Goal: Task Accomplishment & Management: Use online tool/utility

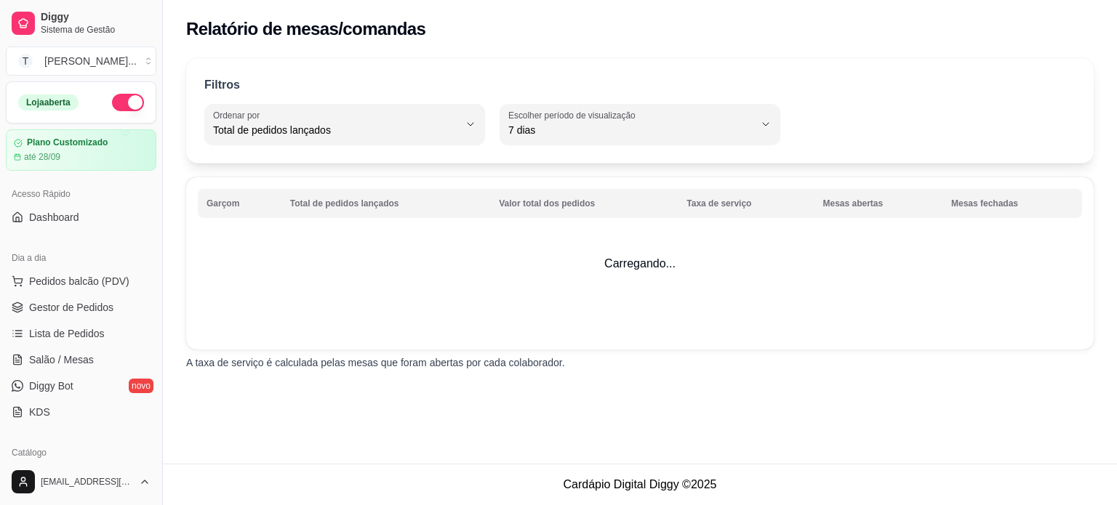
select select "TOTAL_OF_ORDERS"
select select "7"
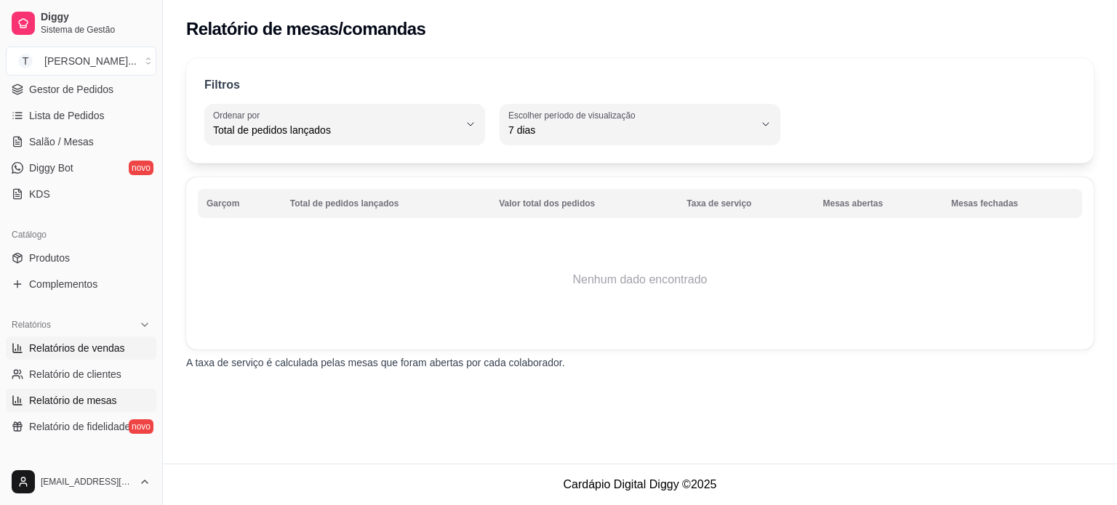
click at [100, 349] on span "Relatórios de vendas" at bounding box center [77, 348] width 96 height 15
select select "ALL"
select select "0"
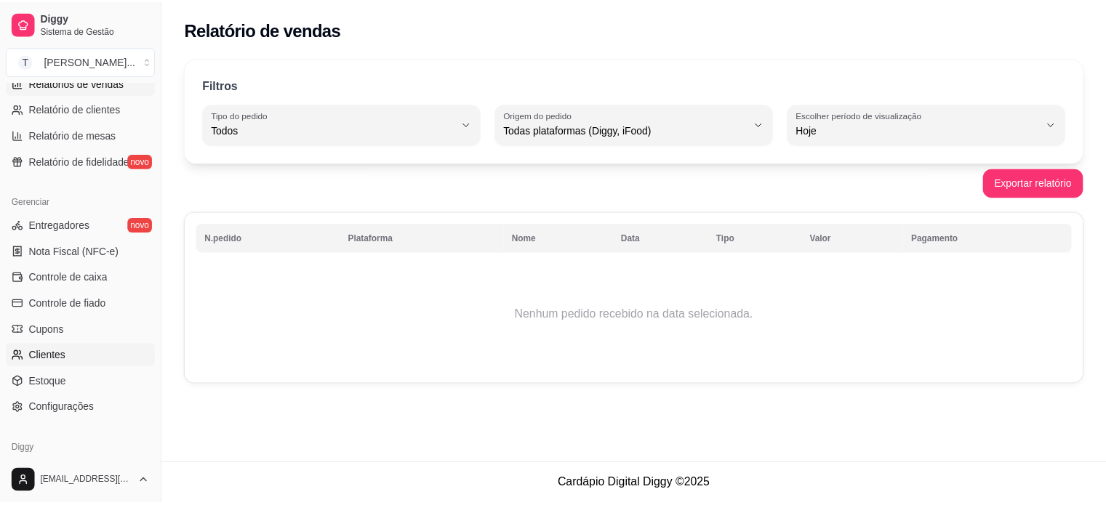
scroll to position [509, 0]
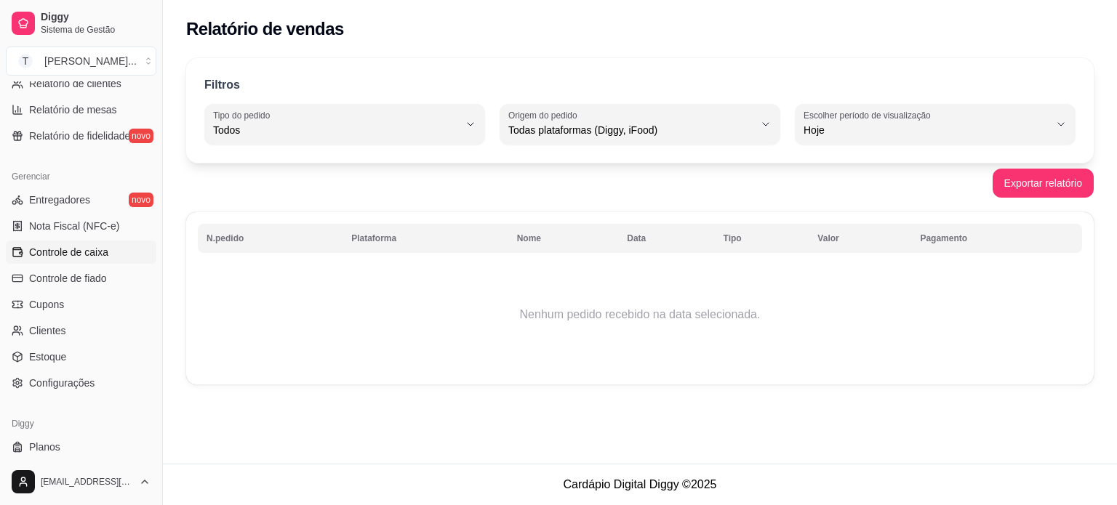
click at [95, 254] on span "Controle de caixa" at bounding box center [68, 252] width 79 height 15
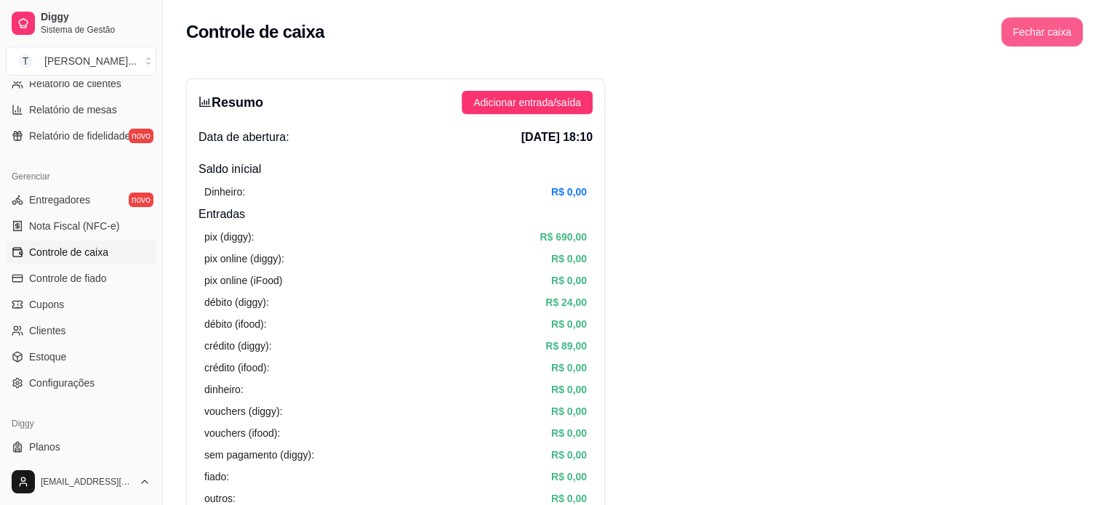
click at [1047, 34] on button "Fechar caixa" at bounding box center [1041, 31] width 81 height 29
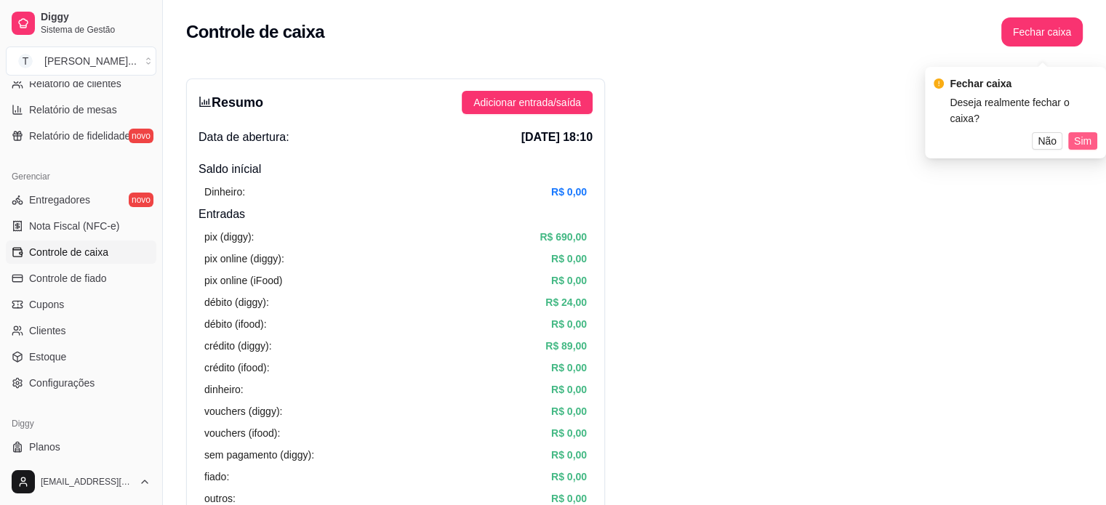
click at [1085, 133] on span "Sim" at bounding box center [1082, 141] width 17 height 16
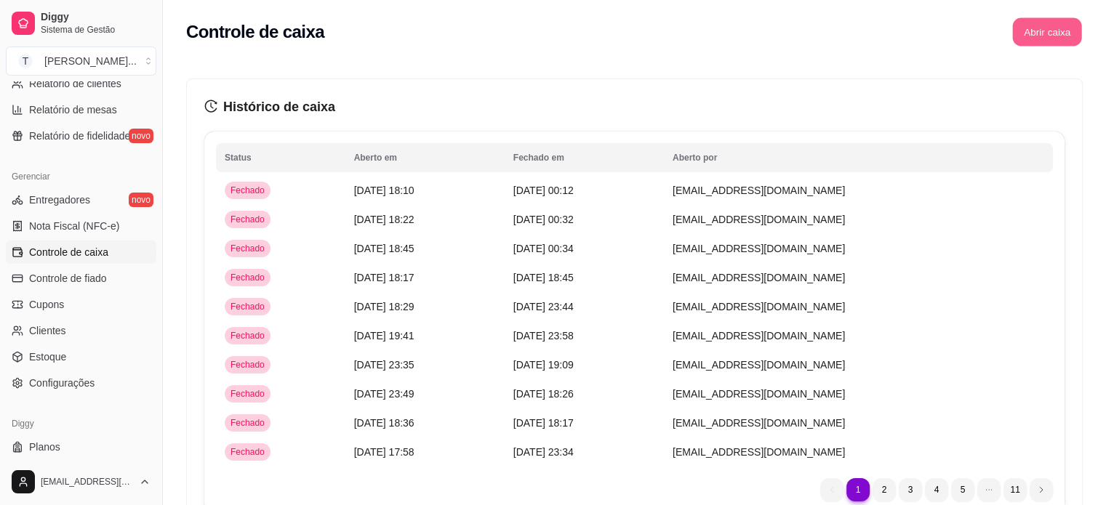
click at [1053, 33] on button "Abrir caixa" at bounding box center [1046, 32] width 69 height 28
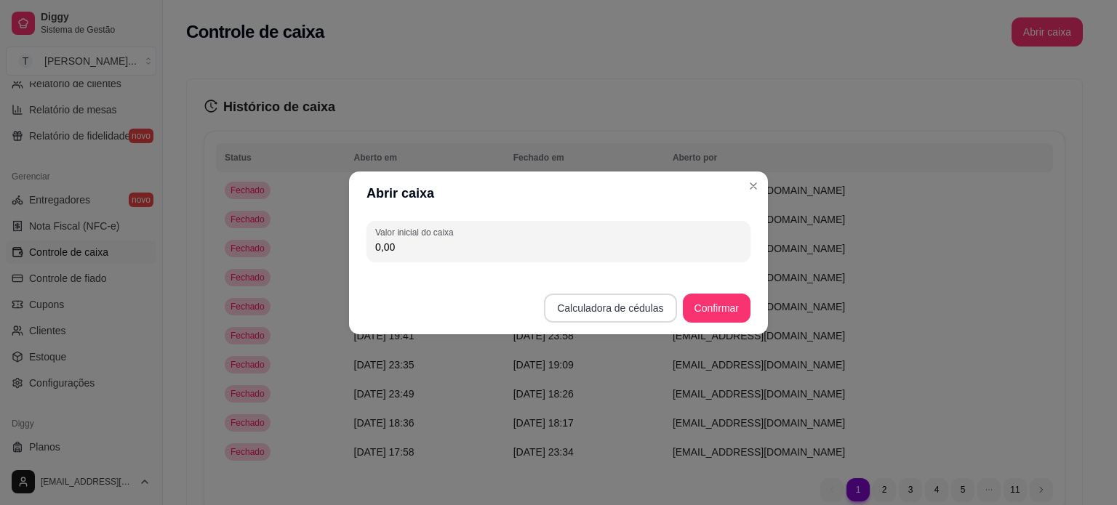
click at [601, 312] on button "Calculadora de cédulas" at bounding box center [610, 308] width 132 height 29
